Goal: Task Accomplishment & Management: Use online tool/utility

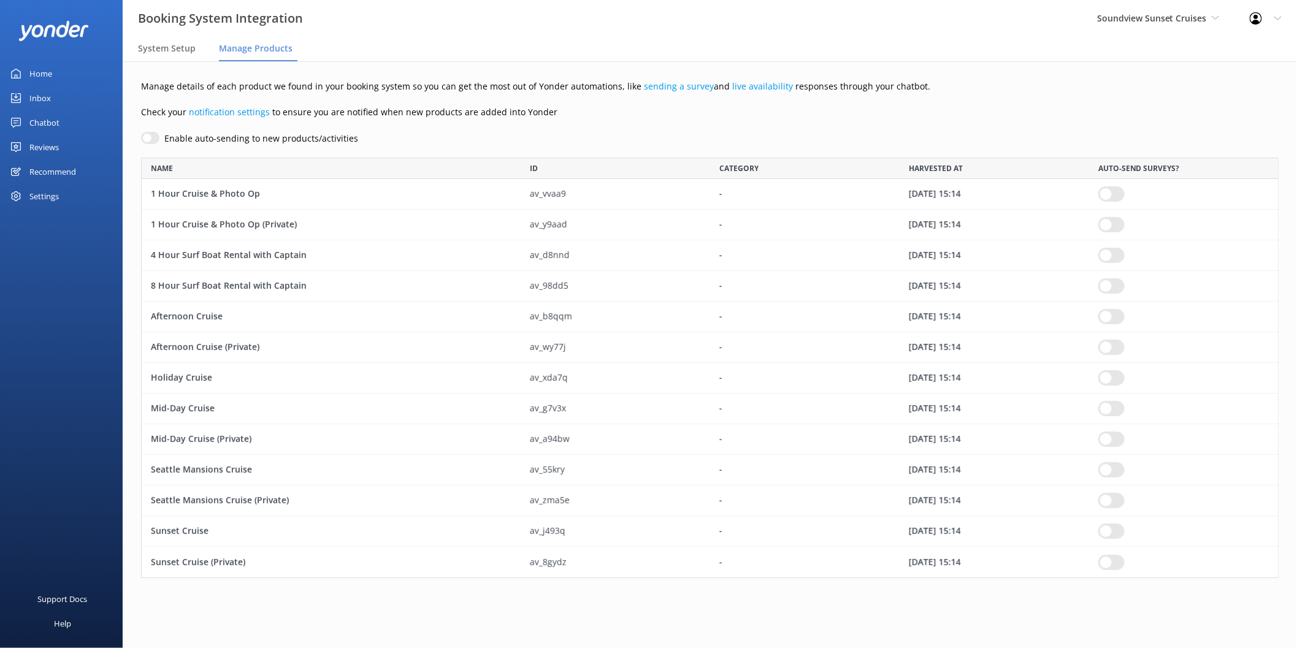
scroll to position [410, 1127]
click at [1148, 21] on span "Soundview Sunset Cruises" at bounding box center [1152, 18] width 110 height 12
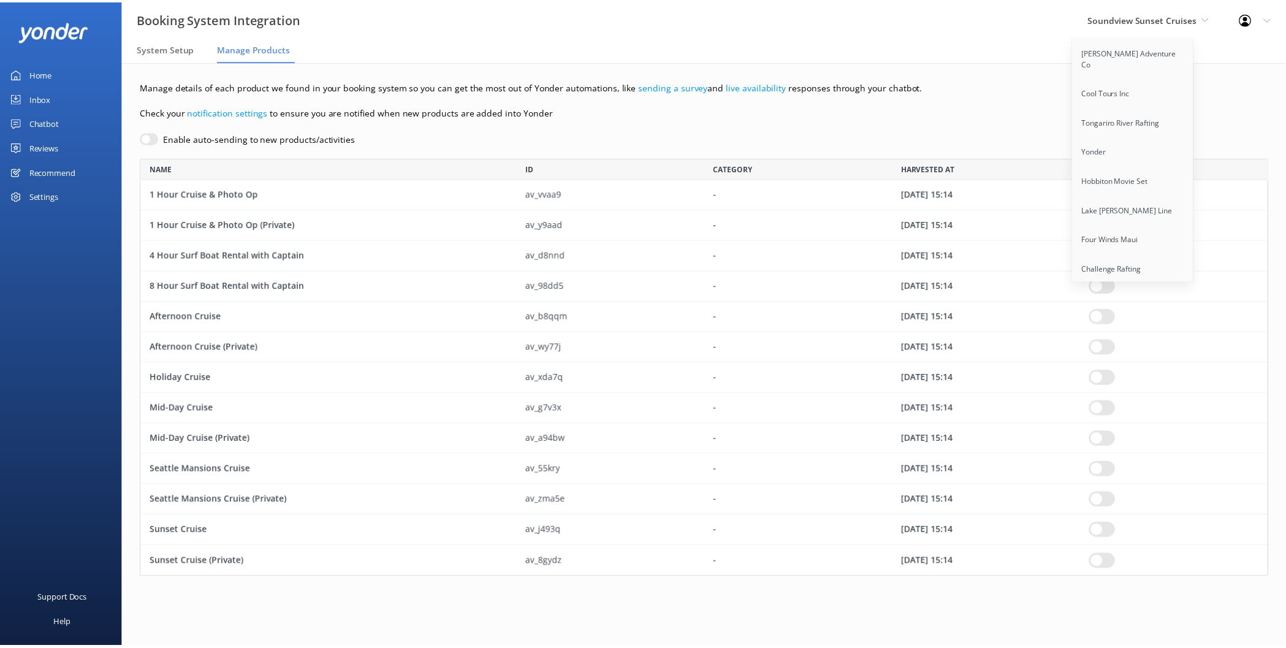
scroll to position [962, 0]
click at [1138, 178] on link "Cliff Creek Outfitters" at bounding box center [1142, 192] width 123 height 29
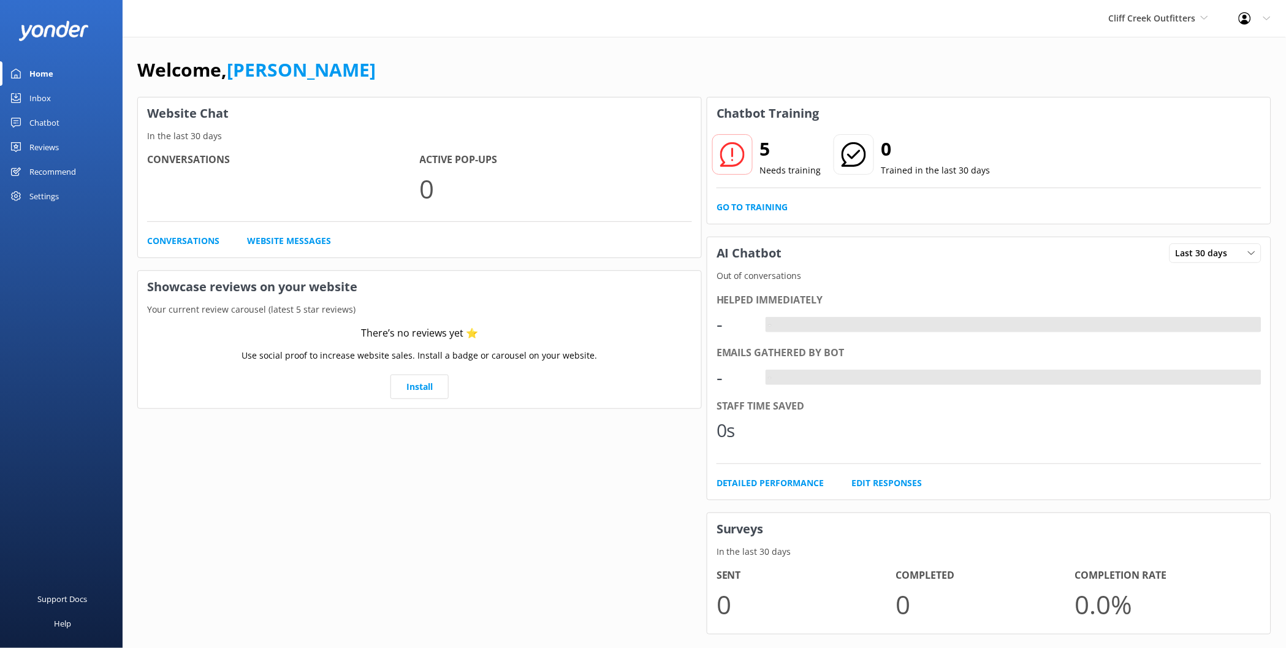
click at [55, 121] on div "Chatbot" at bounding box center [44, 122] width 30 height 25
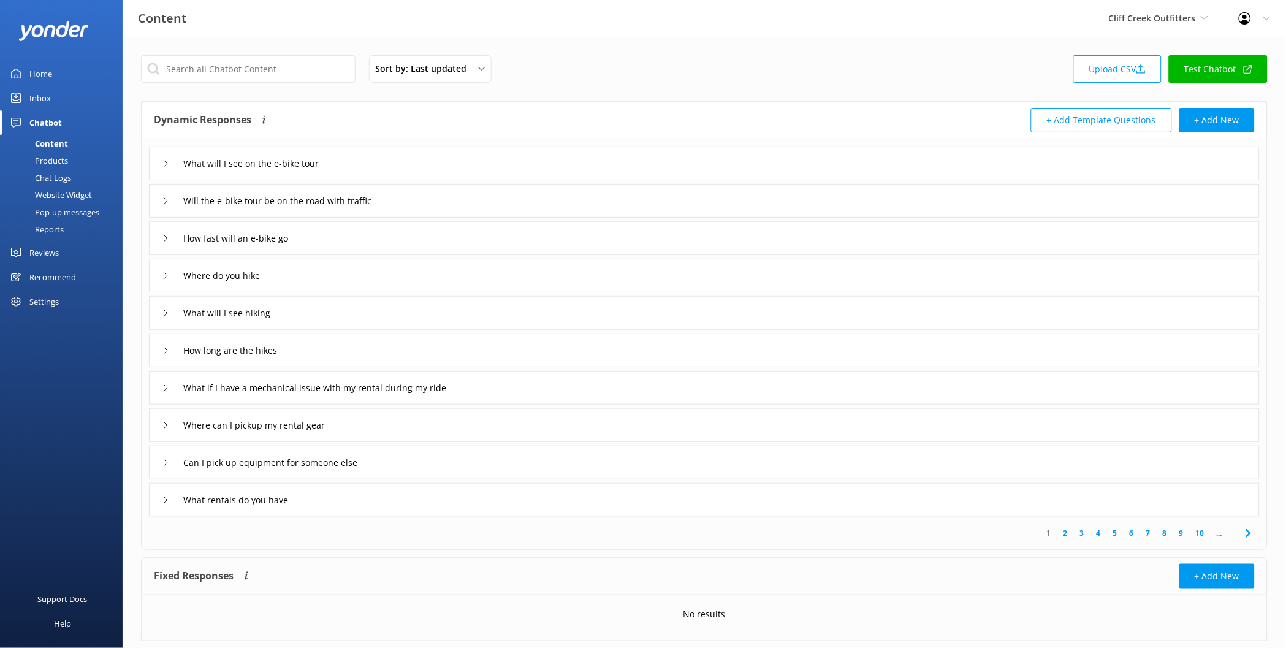
click at [1202, 67] on link "Test Chatbot" at bounding box center [1218, 69] width 99 height 28
click at [1115, 70] on link "Upload CSV" at bounding box center [1117, 69] width 88 height 28
click at [920, 51] on div "Sort by: Last updated Title (A-Z) Last updated Upload CSV Test Chatbot Dynamic …" at bounding box center [705, 357] width 1164 height 641
click at [1133, 79] on link "Upload CSV" at bounding box center [1117, 69] width 88 height 28
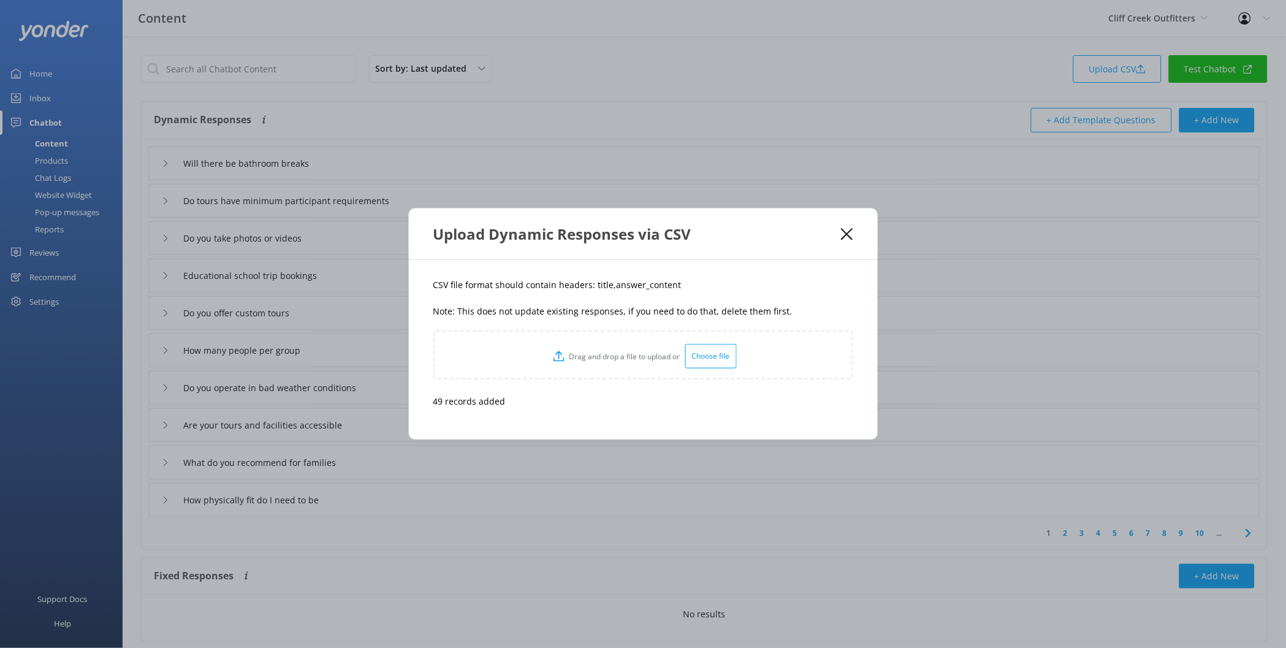
click at [847, 234] on use at bounding box center [847, 234] width 12 height 12
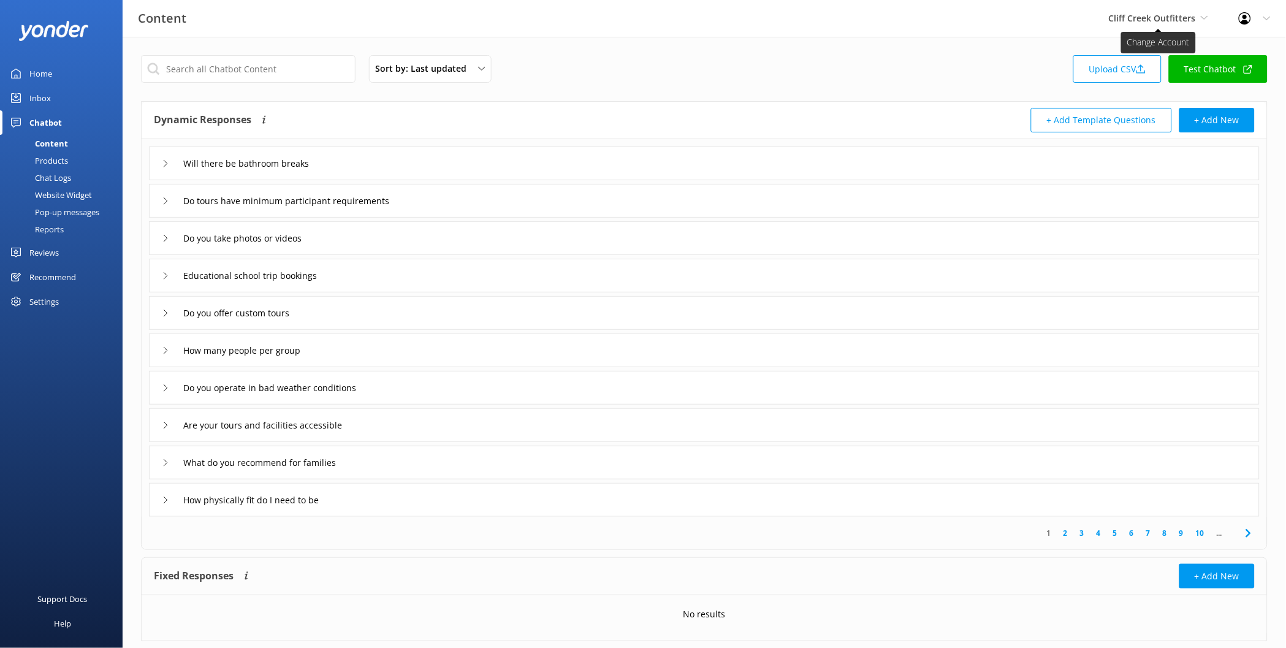
click at [1178, 15] on span "Cliff Creek Outfitters" at bounding box center [1152, 18] width 87 height 12
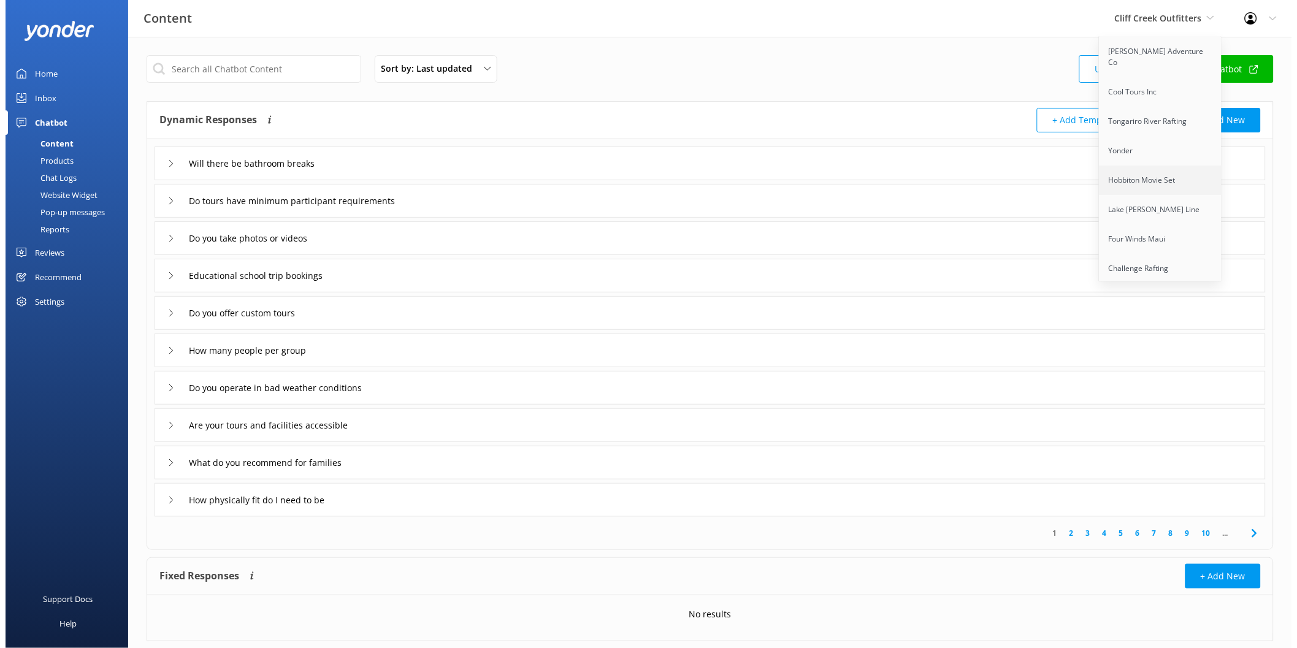
scroll to position [1021, 0]
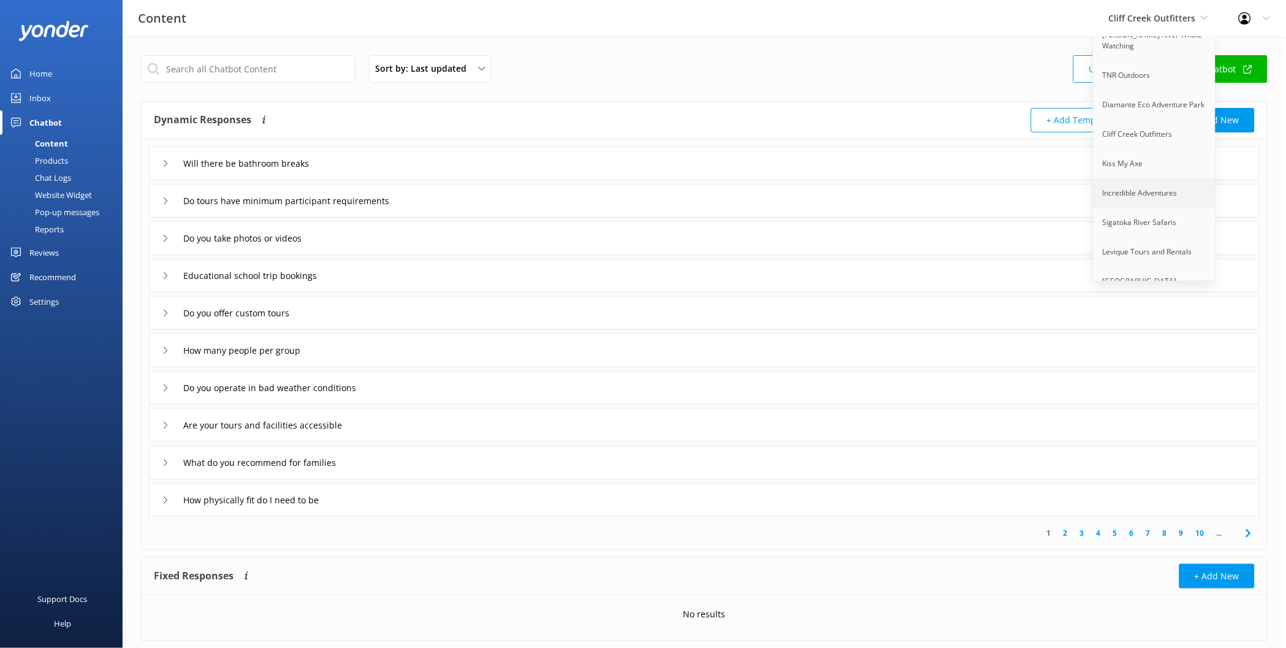
click at [1155, 178] on link "Incredible Adventures" at bounding box center [1155, 192] width 123 height 29
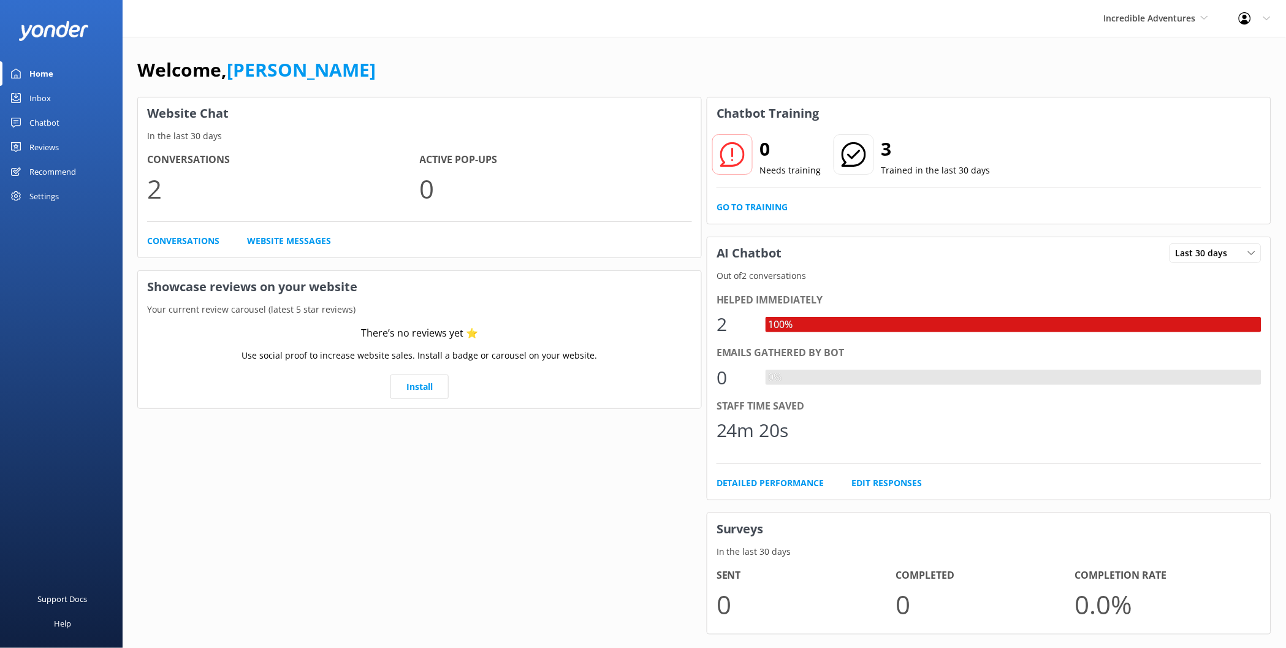
click at [51, 198] on div "Settings" at bounding box center [43, 196] width 29 height 25
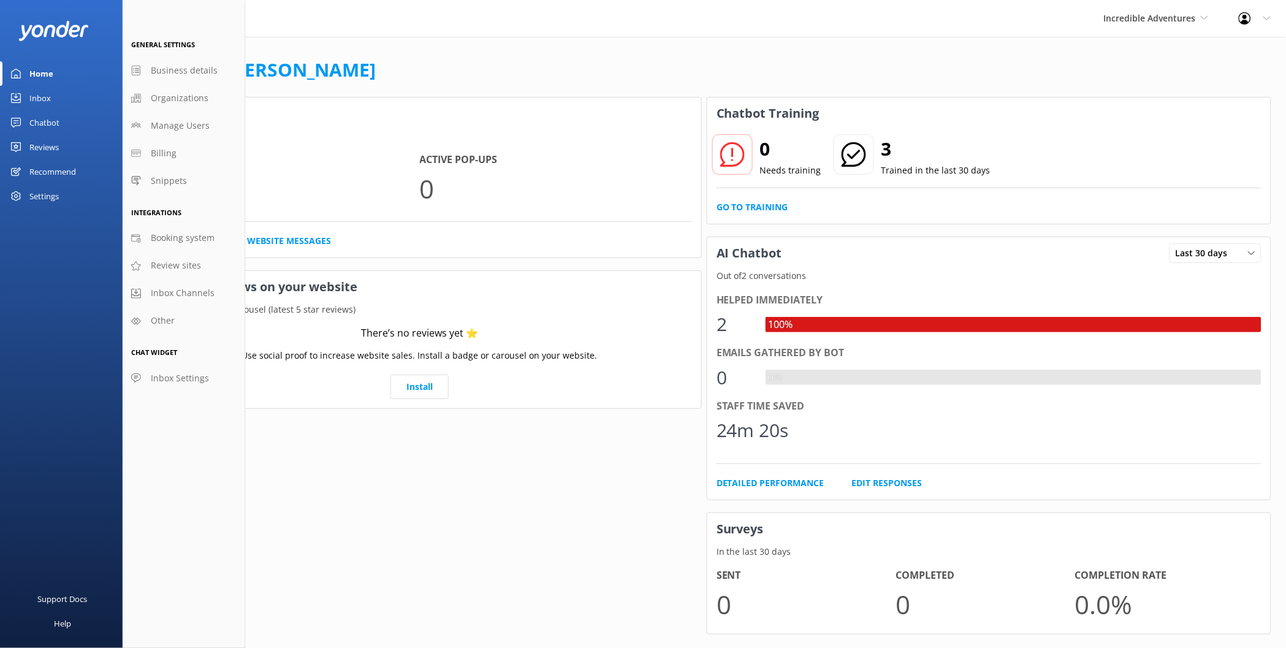
click at [50, 147] on div "Reviews" at bounding box center [43, 147] width 29 height 25
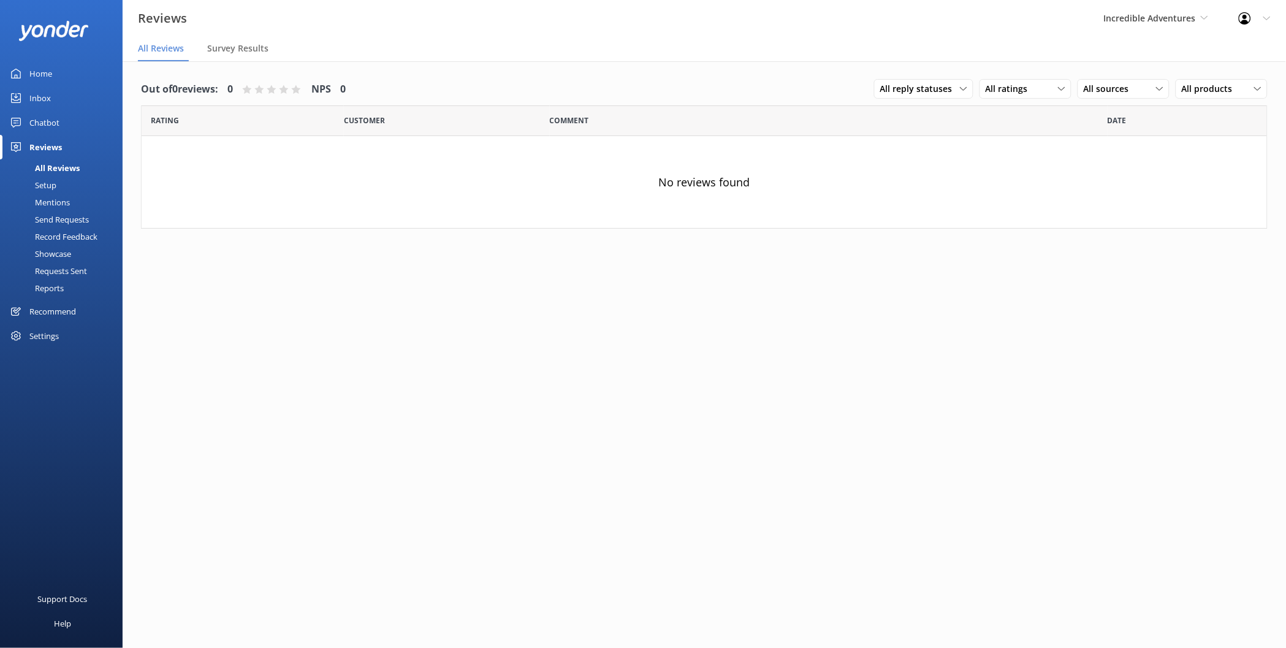
click at [52, 181] on div "Setup" at bounding box center [31, 185] width 49 height 17
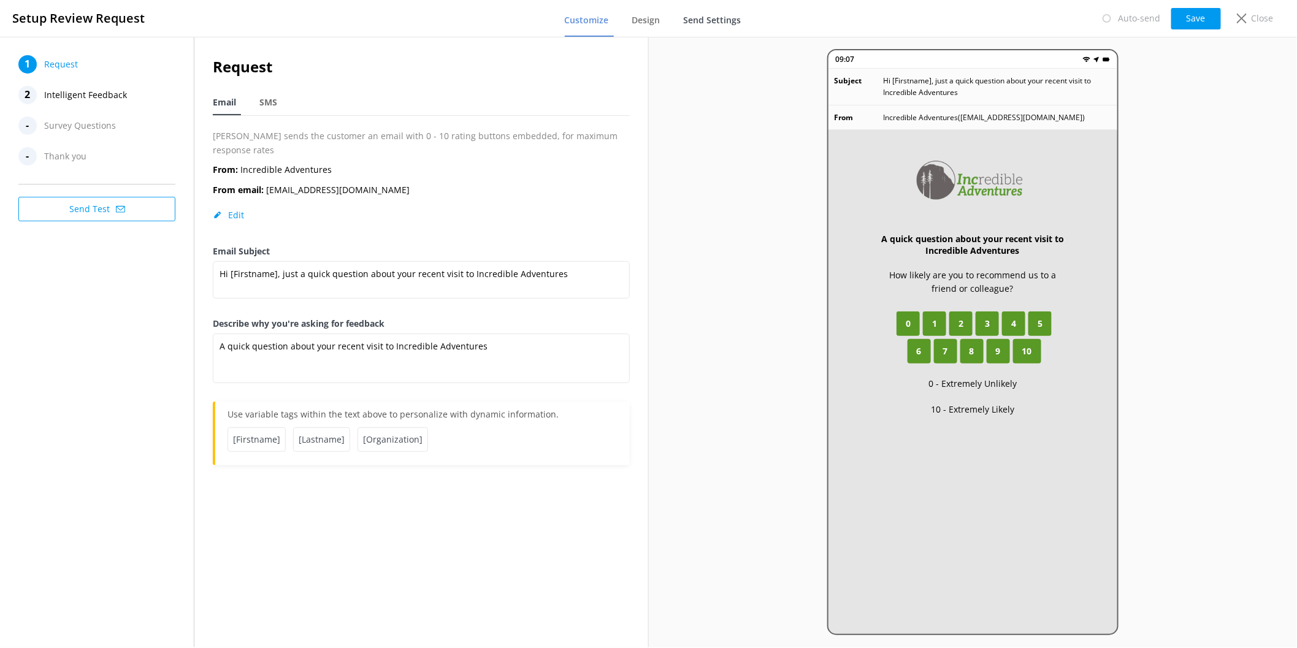
click at [703, 21] on span "Send Settings" at bounding box center [713, 20] width 58 height 12
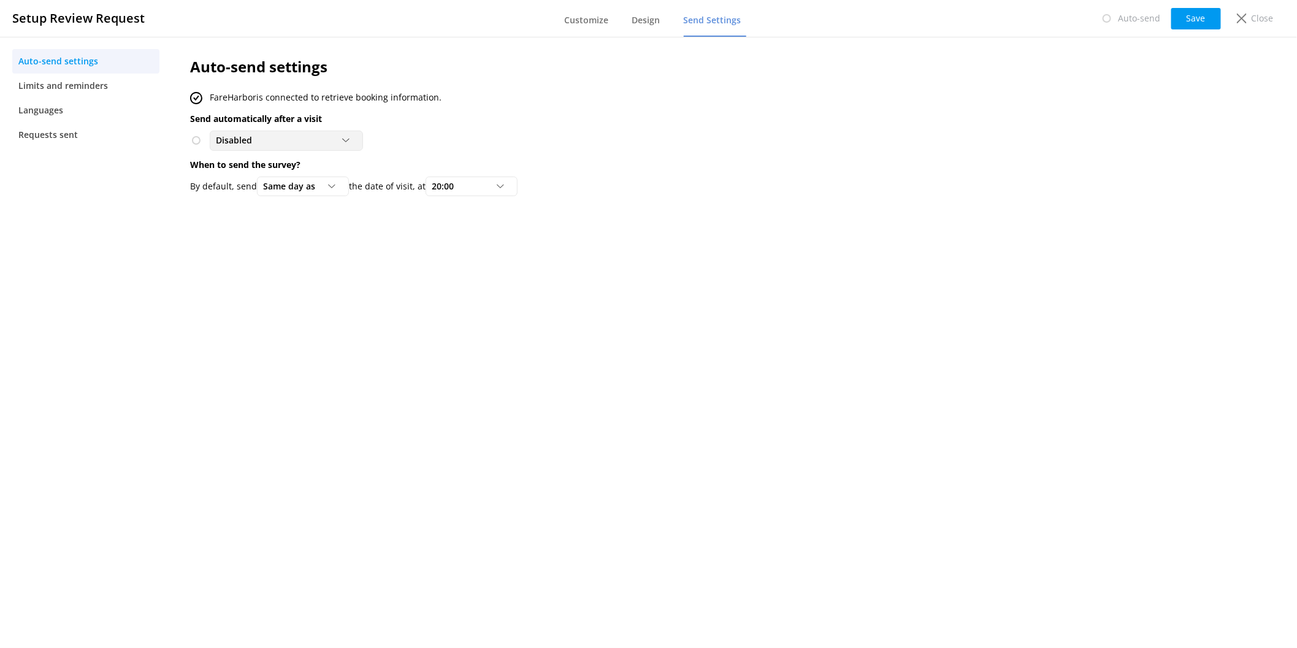
click at [286, 142] on div "Disabled" at bounding box center [286, 140] width 147 height 13
click at [482, 127] on div "Auto-send settings FareHarbor is connected to retrieve booking information. Sen…" at bounding box center [626, 129] width 908 height 185
click at [1257, 21] on p "Close" at bounding box center [1262, 18] width 22 height 13
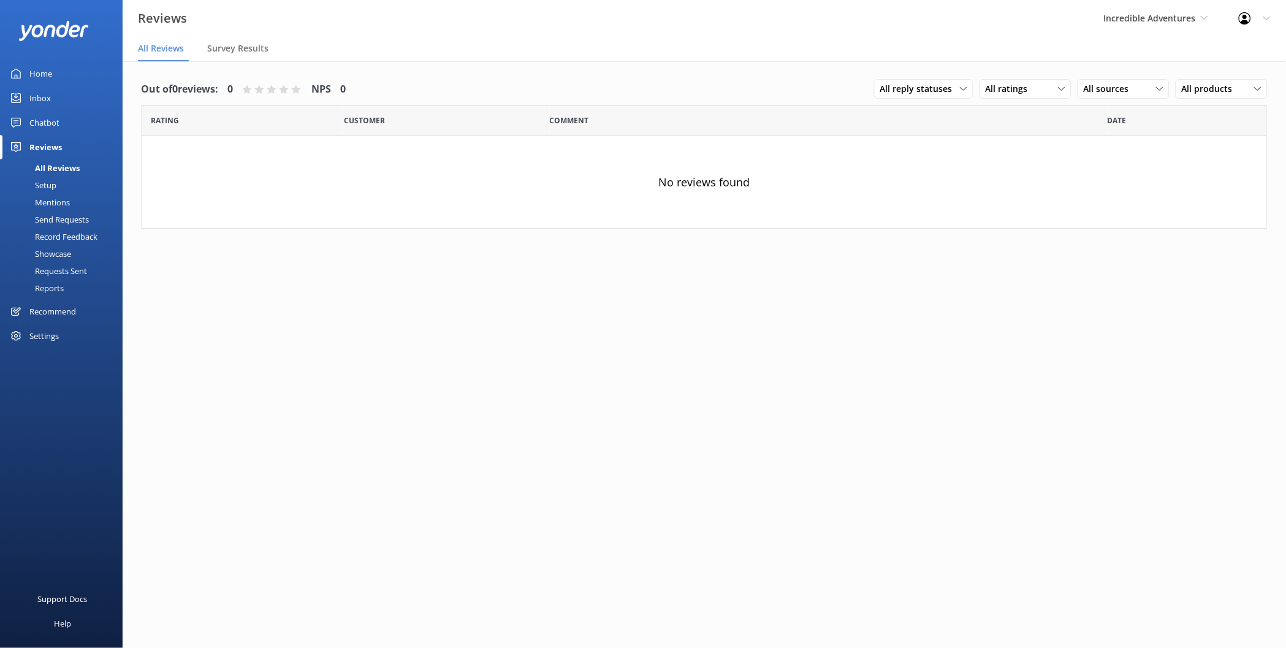
click at [43, 72] on div "Home" at bounding box center [40, 73] width 23 height 25
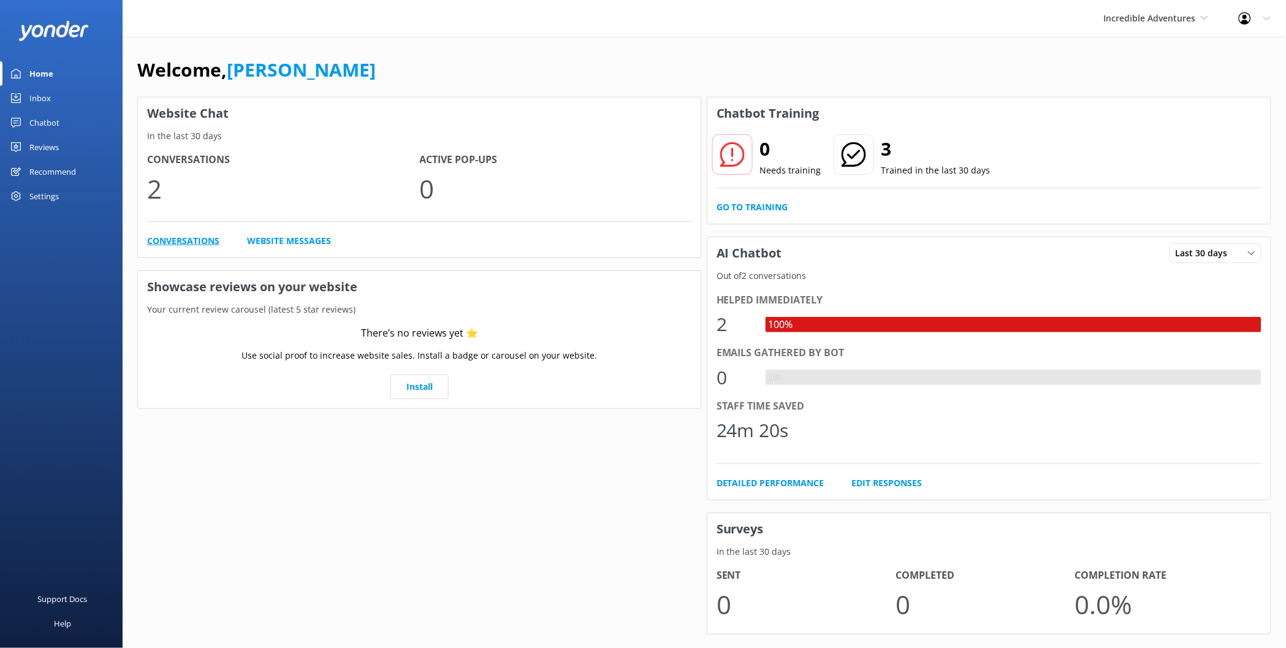
click at [186, 247] on link "Conversations" at bounding box center [183, 240] width 72 height 13
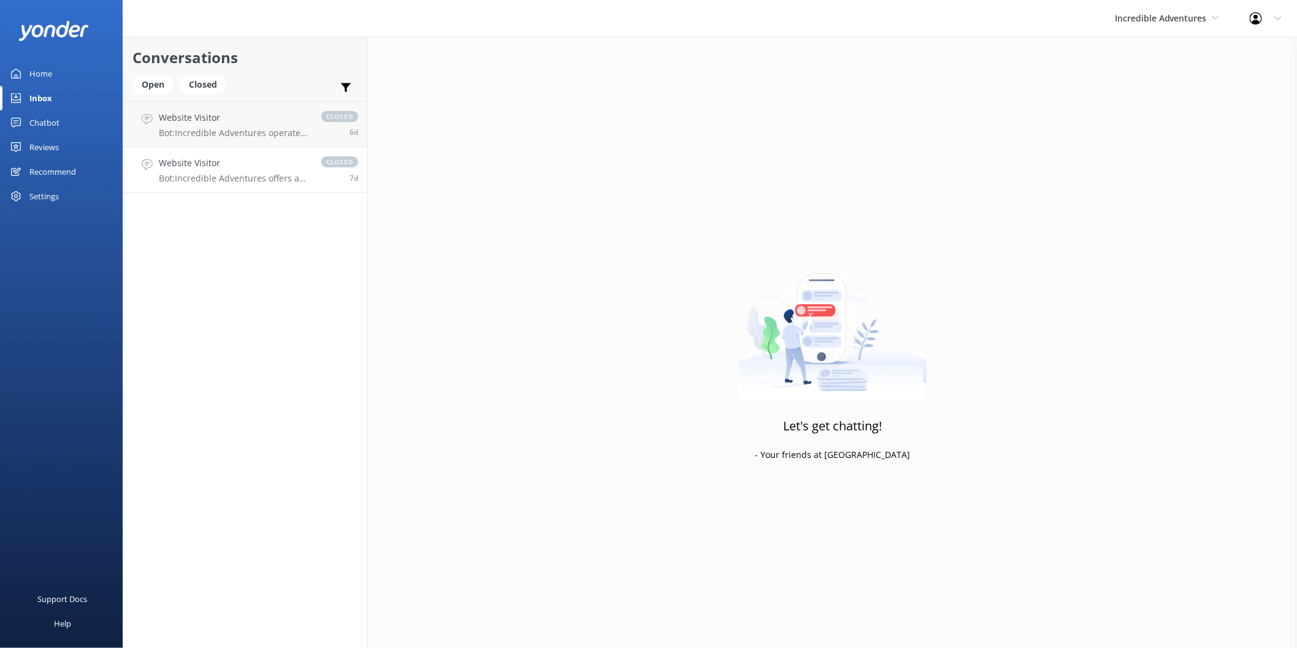
click at [245, 165] on h4 "Website Visitor" at bounding box center [234, 162] width 150 height 13
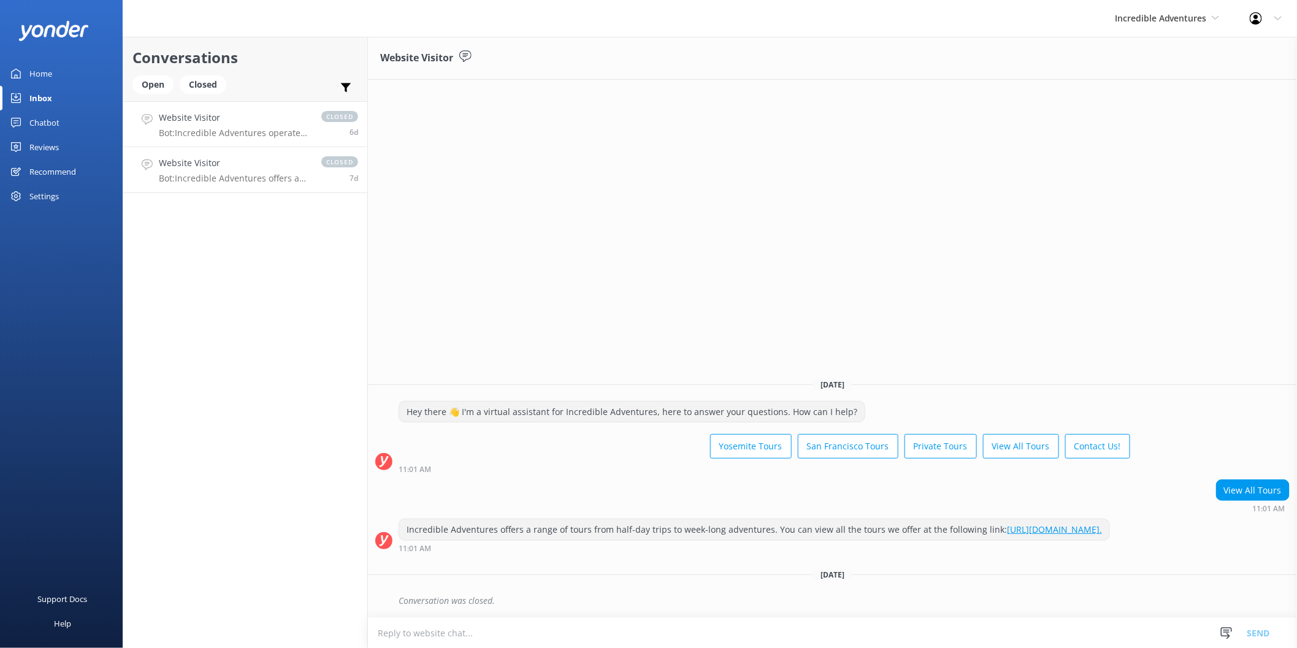
click at [267, 131] on p "Bot: Incredible Adventures operates year-round, and the best time to visit depe…" at bounding box center [234, 133] width 150 height 11
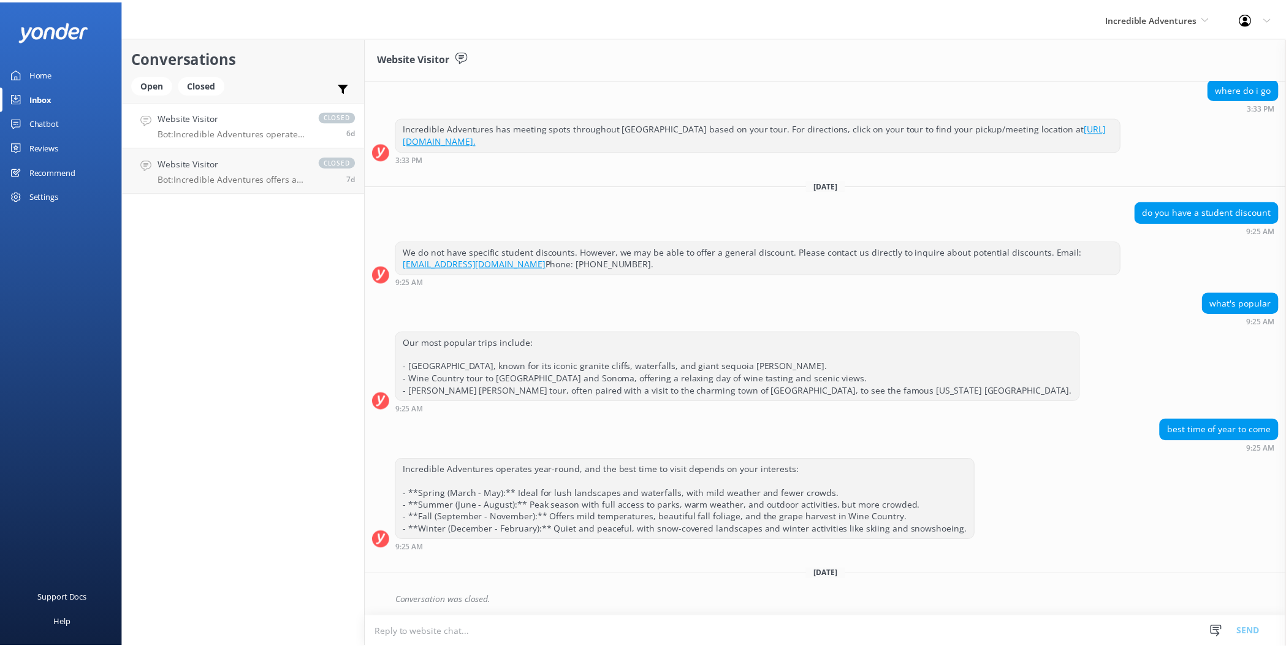
scroll to position [2561, 0]
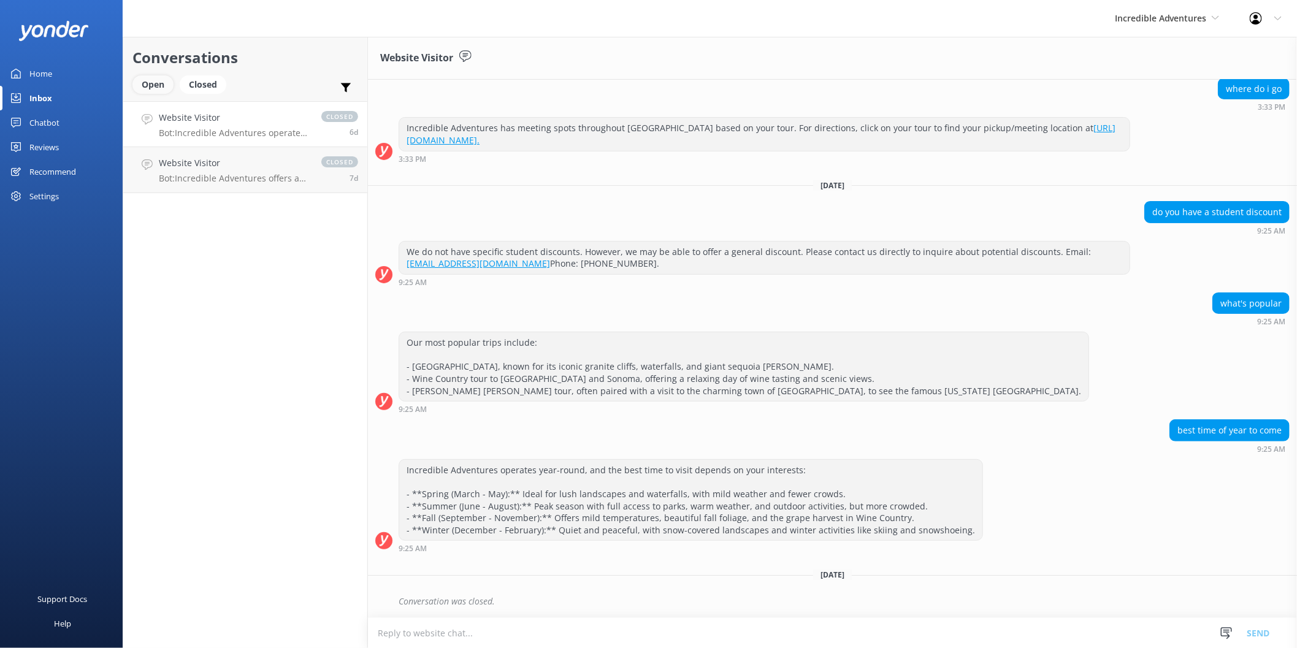
click at [152, 90] on div "Open" at bounding box center [152, 84] width 41 height 18
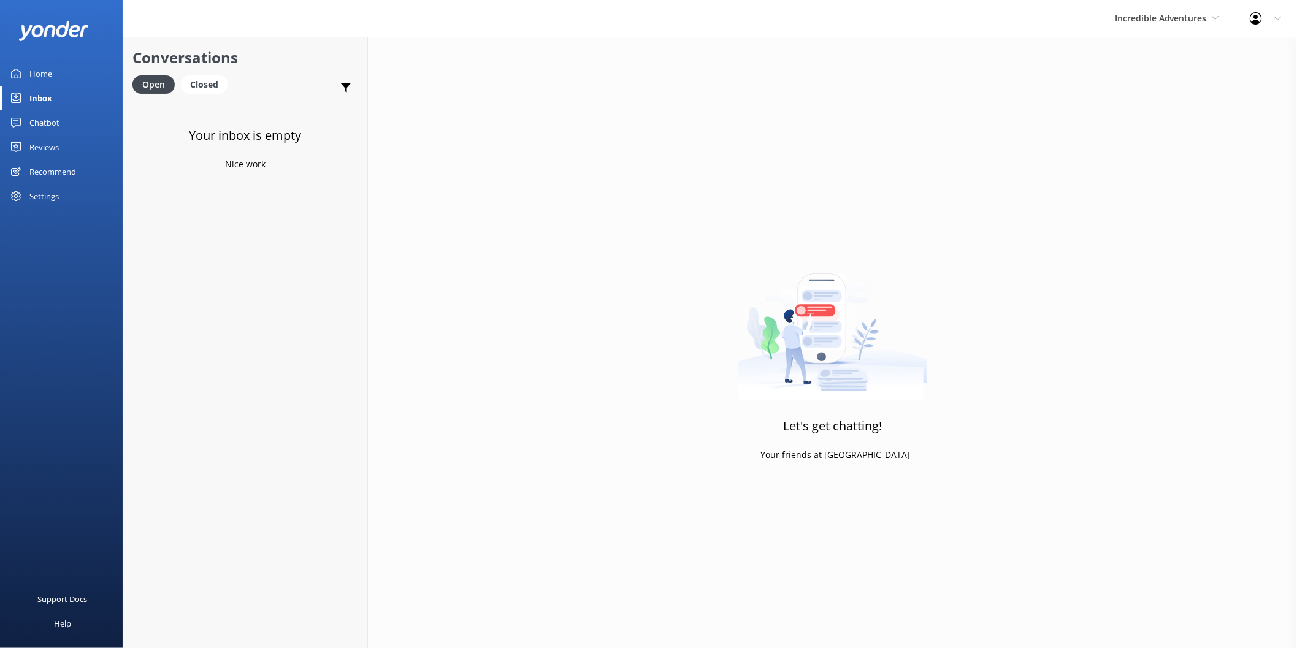
click at [59, 118] on div "Chatbot" at bounding box center [44, 122] width 30 height 25
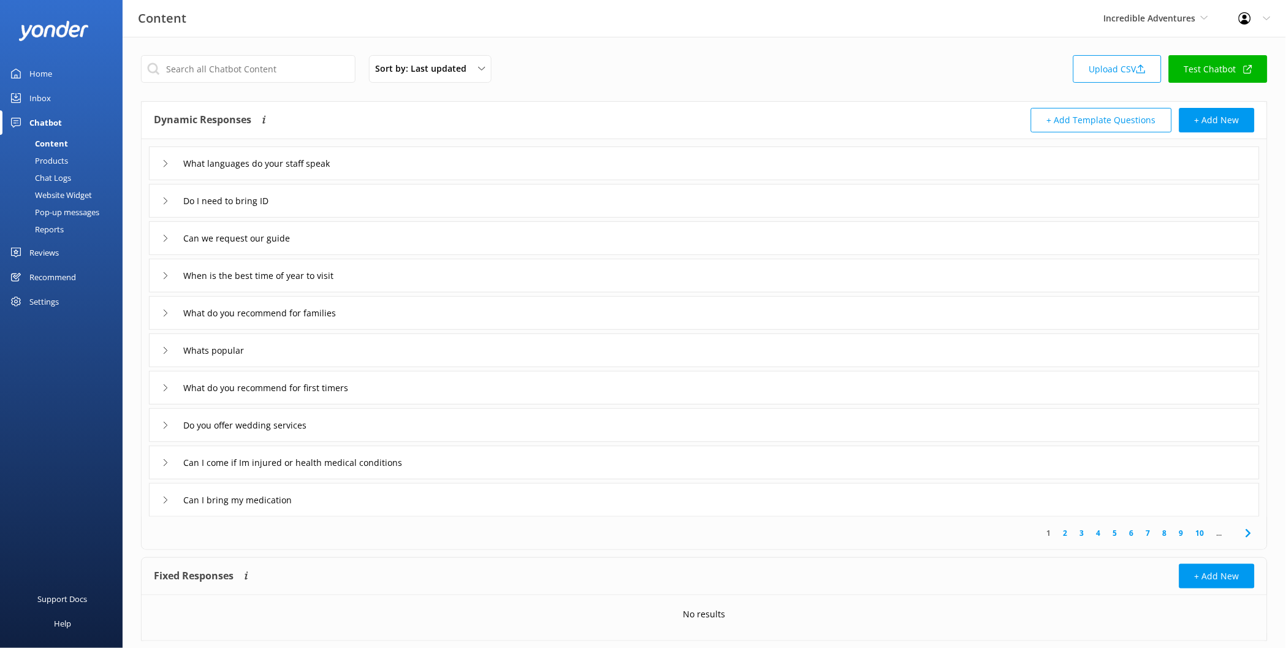
click at [1205, 69] on link "Test Chatbot" at bounding box center [1218, 69] width 99 height 28
click at [46, 75] on div "Home" at bounding box center [40, 73] width 23 height 25
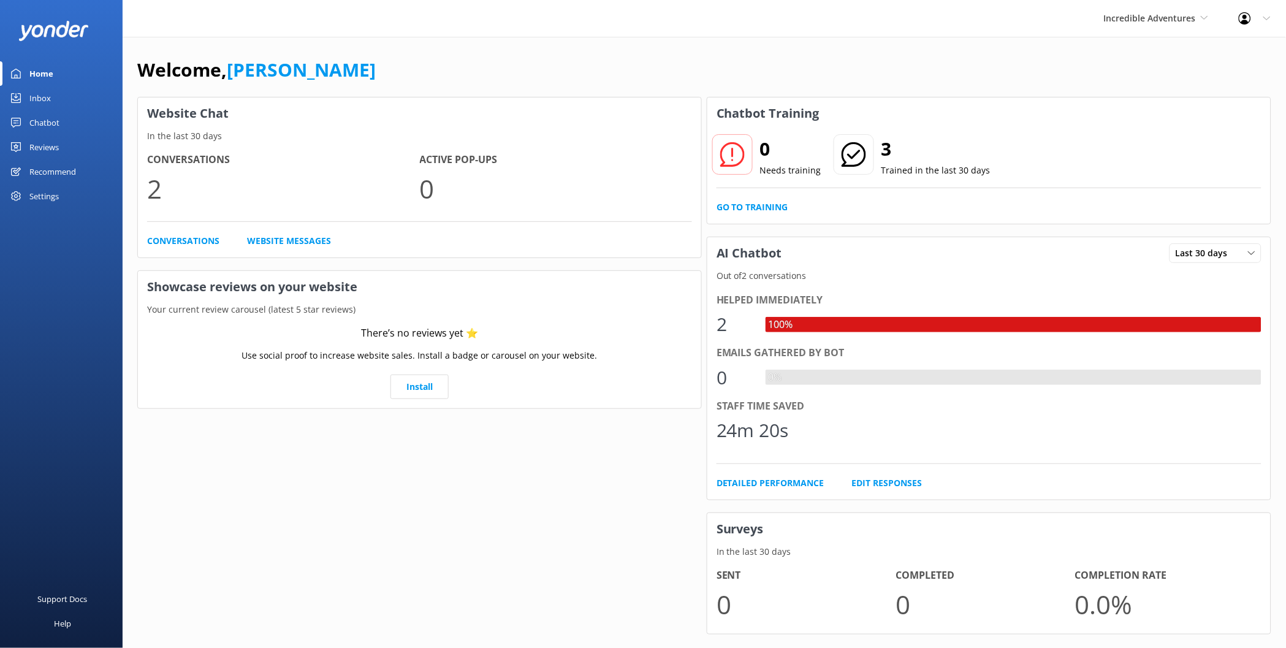
click at [47, 121] on div "Chatbot" at bounding box center [44, 122] width 30 height 25
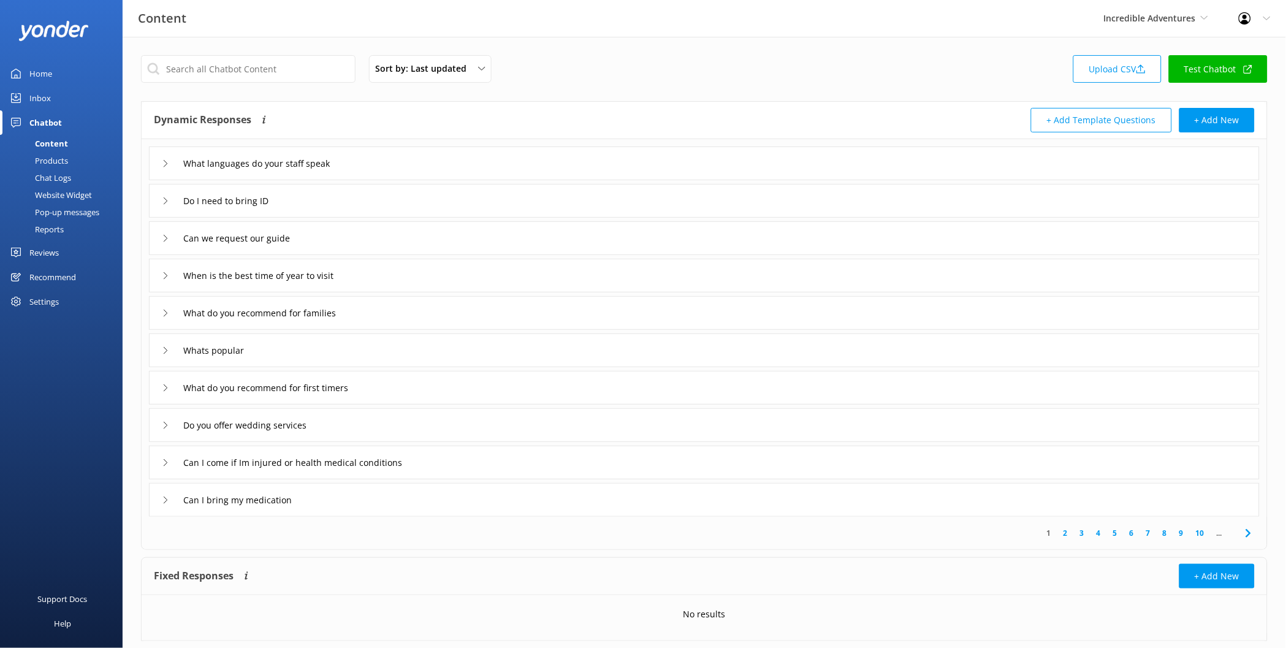
click at [1218, 64] on link "Test Chatbot" at bounding box center [1218, 69] width 99 height 28
